Goal: Information Seeking & Learning: Find specific page/section

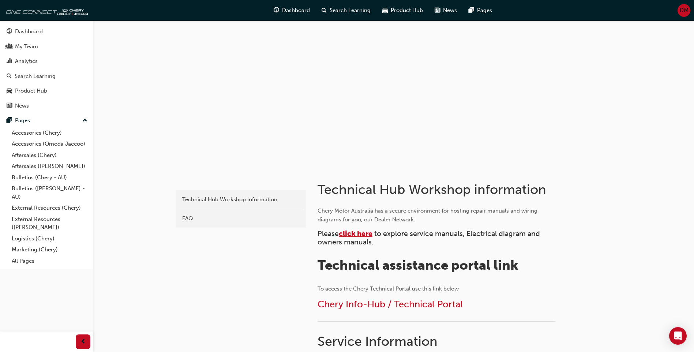
click at [349, 235] on span "click here" at bounding box center [356, 233] width 34 height 8
click at [39, 177] on link "Bulletins (Chery - AU)" at bounding box center [50, 177] width 82 height 11
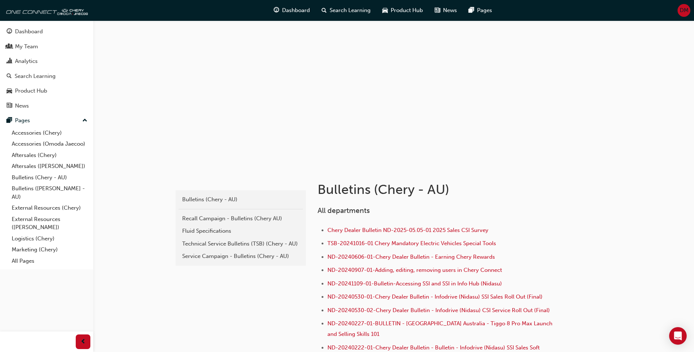
click at [206, 243] on div "Technical Service Bulletins (TSB) (Chery - AU)" at bounding box center [240, 244] width 117 height 8
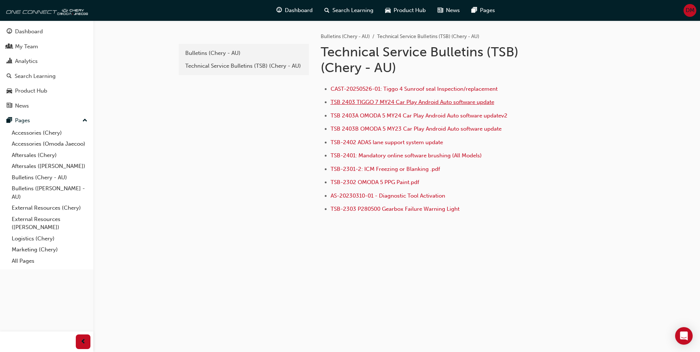
click at [404, 102] on span "TSB 2403 TIGGO 7 MY24 Car Play Android Auto software update" at bounding box center [412, 102] width 164 height 7
click at [434, 118] on span "TSB 2403A OMODA 5 MY24 Car Play Android Auto software updatev2" at bounding box center [418, 115] width 177 height 7
